Goal: Transaction & Acquisition: Subscribe to service/newsletter

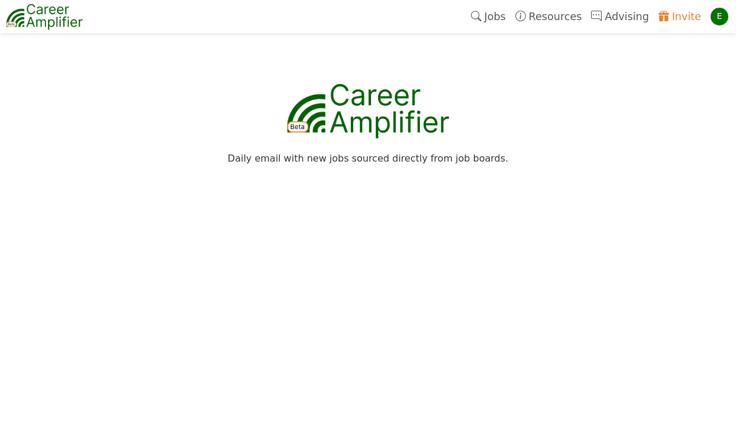
click at [684, 17] on link "Invite" at bounding box center [679, 16] width 52 height 27
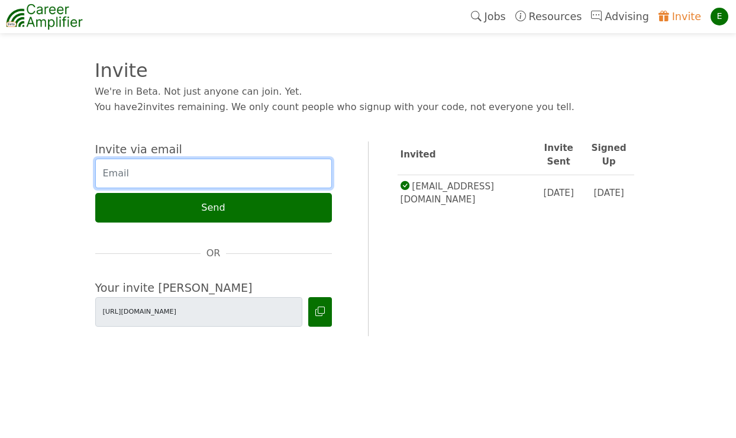
click at [224, 170] on input "email" at bounding box center [213, 173] width 237 height 30
click at [717, 19] on div "E" at bounding box center [719, 17] width 18 height 18
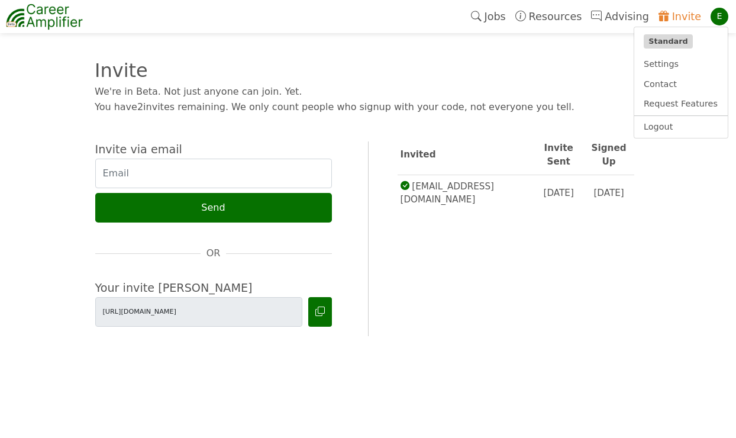
click at [362, 79] on div "We're in Beta. Not just anyone can join. Yet. You have 2 invites remaining. We …" at bounding box center [361, 96] width 532 height 43
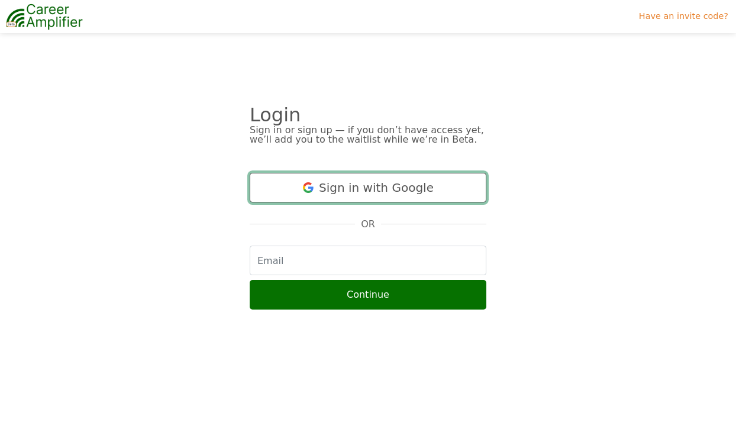
click at [371, 189] on button "Sign in with Google" at bounding box center [368, 188] width 237 height 30
